Goal: Information Seeking & Learning: Find specific fact

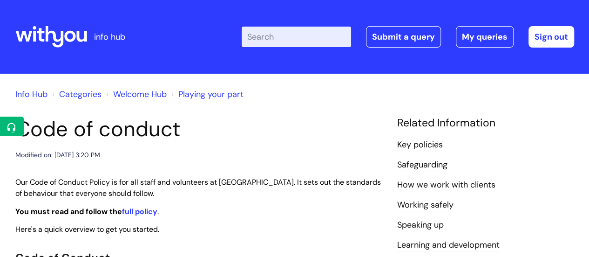
click at [273, 28] on input "Enter your search term here..." at bounding box center [297, 37] width 110 height 21
type input "values"
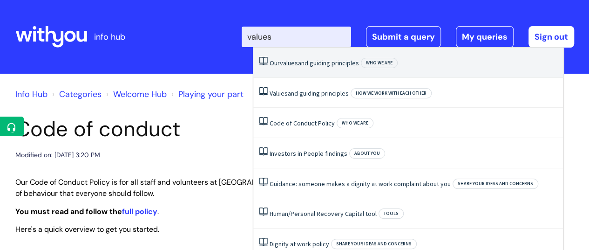
click at [315, 69] on li "Our values and guiding principles Who we are" at bounding box center [408, 63] width 310 height 30
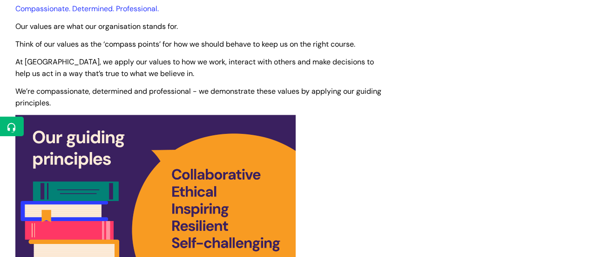
scroll to position [422, 0]
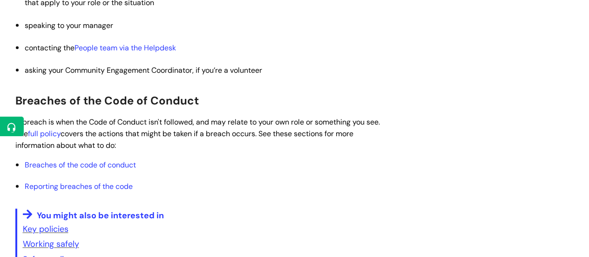
scroll to position [499, 0]
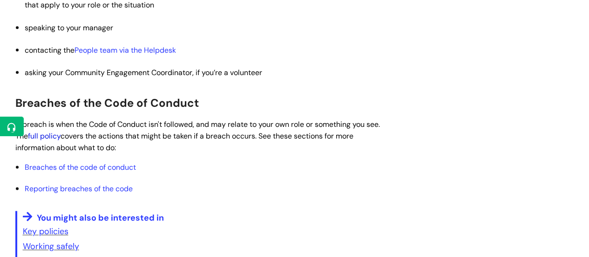
click at [61, 137] on link "full policy" at bounding box center [44, 136] width 33 height 10
